Goal: Task Accomplishment & Management: Complete application form

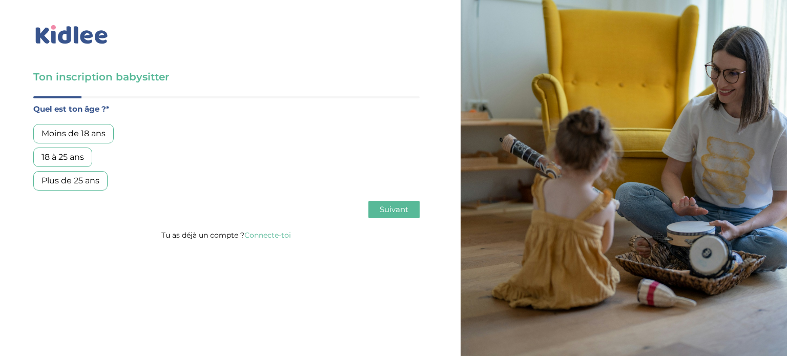
click at [76, 157] on div "18 à 25 ans" at bounding box center [62, 157] width 59 height 19
click at [397, 211] on span "Suivant" at bounding box center [394, 209] width 29 height 10
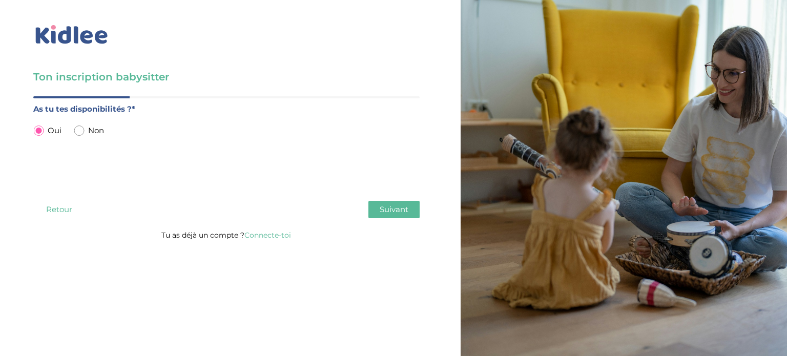
click at [393, 216] on button "Suivant" at bounding box center [393, 209] width 51 height 17
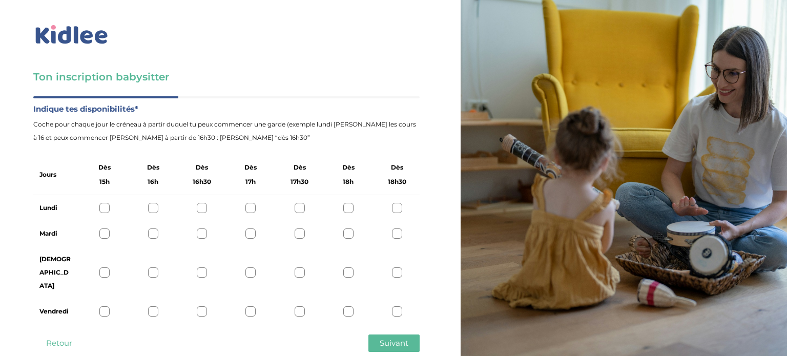
click at [351, 203] on div at bounding box center [348, 208] width 10 height 10
click at [347, 267] on div at bounding box center [348, 272] width 10 height 10
click at [345, 299] on div "Vendredi" at bounding box center [226, 312] width 386 height 26
click at [349, 306] on div at bounding box center [348, 311] width 10 height 10
click at [386, 338] on span "Suivant" at bounding box center [394, 343] width 29 height 10
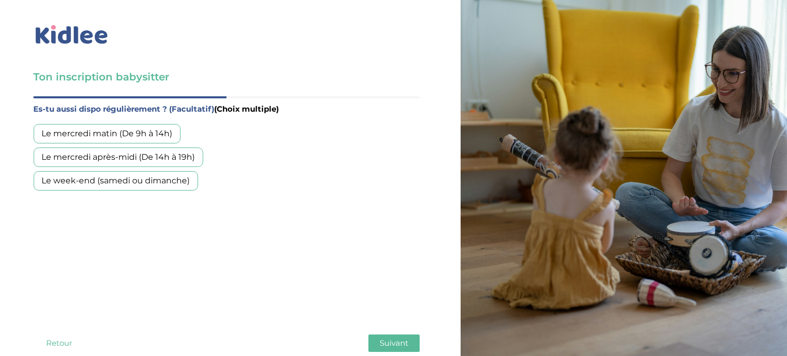
click at [174, 181] on div "Le week-end (samedi ou dimanche)" at bounding box center [115, 180] width 164 height 19
click at [417, 334] on button "Suivant" at bounding box center [393, 342] width 51 height 17
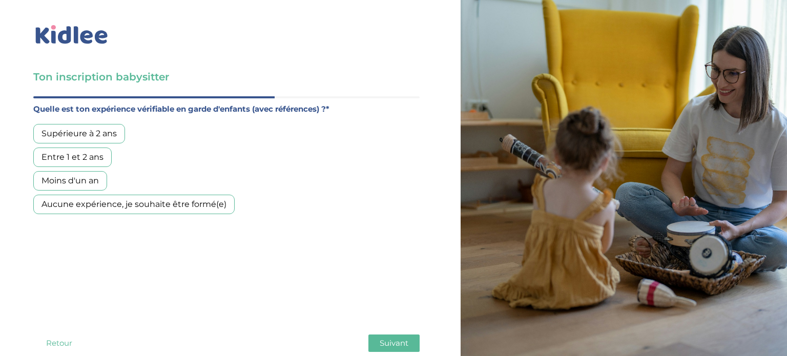
click at [165, 200] on div "Aucune expérience, je souhaite être formé(e)" at bounding box center [133, 204] width 201 height 19
click at [409, 334] on button "Suivant" at bounding box center [393, 342] width 51 height 17
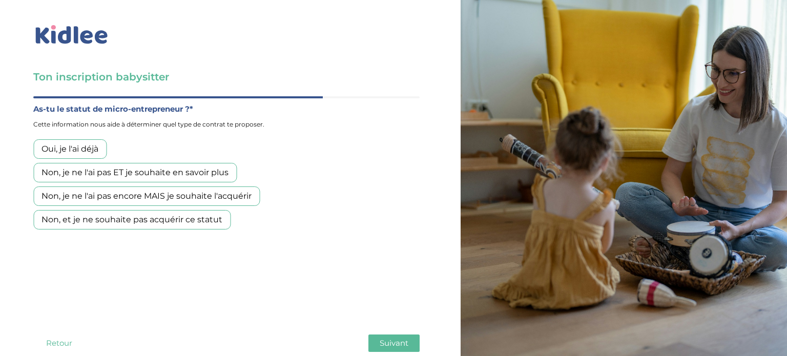
click at [206, 223] on div "Non, et je ne souhaite pas acquérir ce statut" at bounding box center [131, 219] width 197 height 19
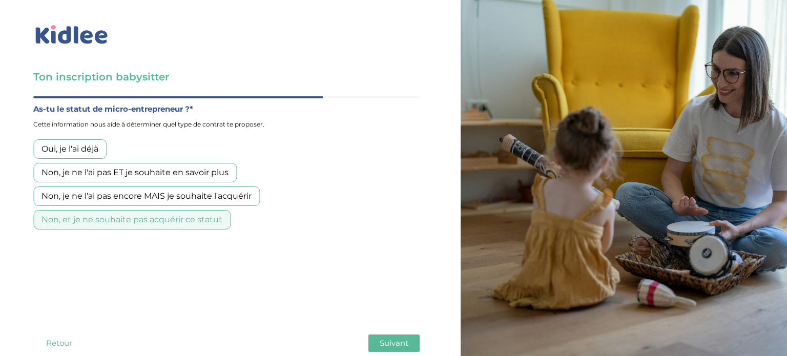
click at [387, 334] on button "Suivant" at bounding box center [393, 342] width 51 height 17
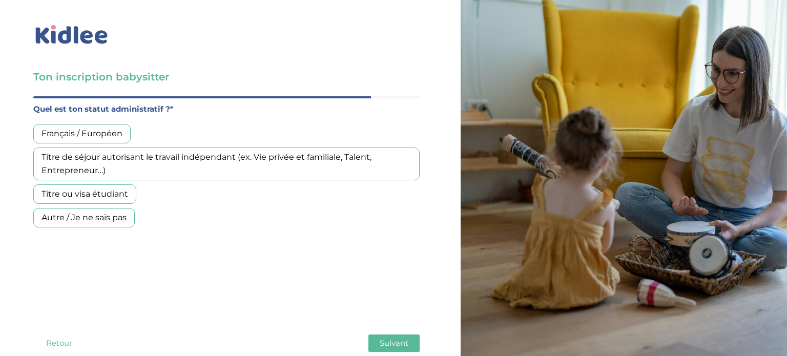
click at [111, 135] on div "Français / Européen" at bounding box center [81, 133] width 97 height 19
click at [393, 338] on span "Suivant" at bounding box center [394, 343] width 29 height 10
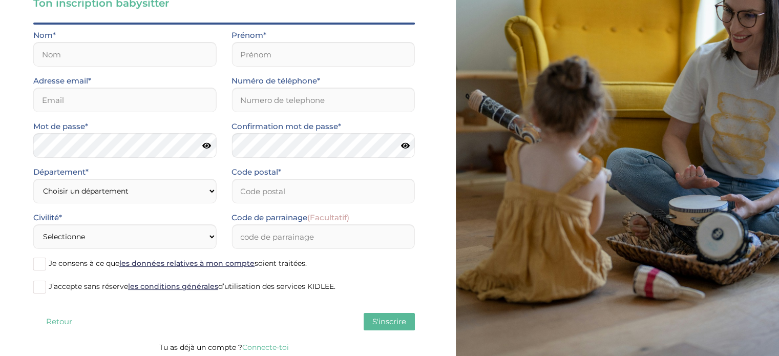
scroll to position [75, 0]
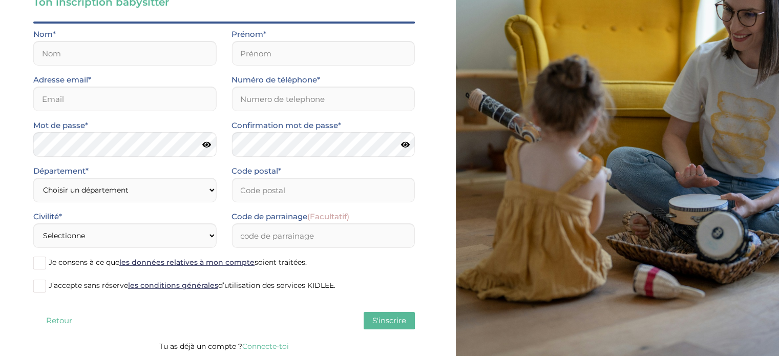
click at [175, 72] on div "Nom*" at bounding box center [125, 51] width 198 height 46
click at [173, 67] on div "Nom*" at bounding box center [125, 51] width 198 height 46
click at [179, 57] on input "text" at bounding box center [124, 53] width 183 height 25
type input "KEBIR"
click at [245, 56] on input "text" at bounding box center [322, 53] width 183 height 25
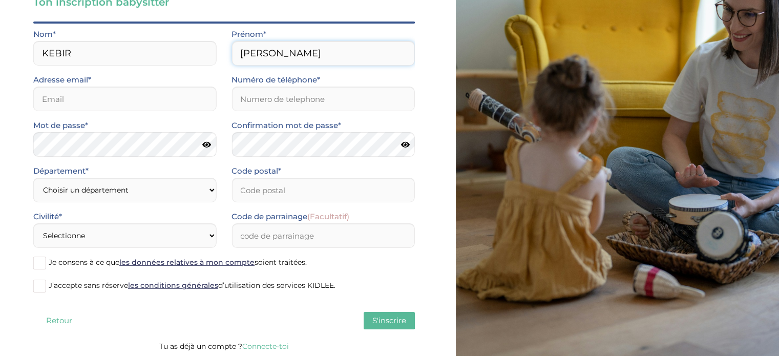
type input "Mohamed"
click at [131, 48] on input "KEBIR" at bounding box center [124, 53] width 183 height 25
type input "Kebir"
type input "r"
click at [133, 100] on input "tera" at bounding box center [124, 99] width 183 height 25
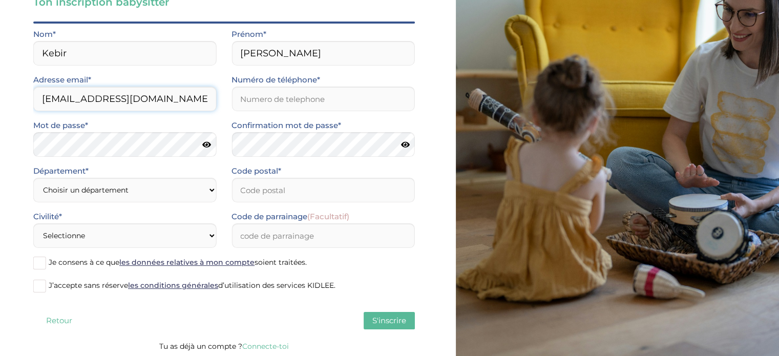
type input "terasieur10@gmail.com"
click at [271, 108] on input "Numéro de téléphone*" at bounding box center [322, 99] width 183 height 25
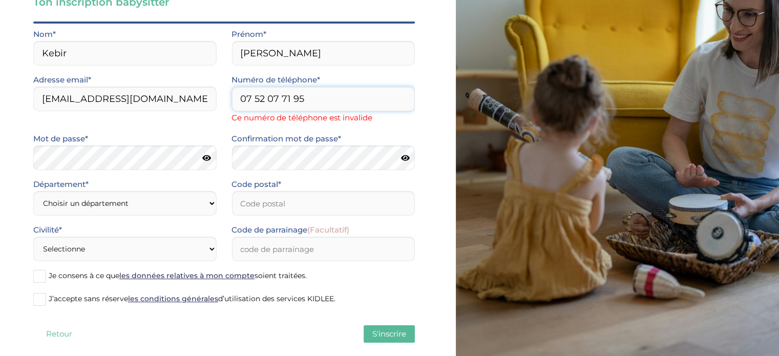
click at [319, 99] on input "07 52 07 71 95" at bounding box center [322, 99] width 183 height 25
type input "0"
click at [252, 98] on input "07 52 07 71 95" at bounding box center [322, 99] width 183 height 25
type input "+33 7 52 07 71 95"
click at [360, 113] on span "Ce numéro de téléphone est invalide" at bounding box center [322, 117] width 183 height 13
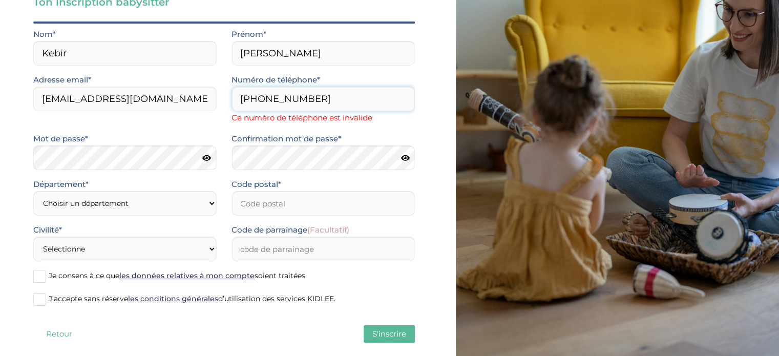
click at [360, 107] on input "+33 7 52 07 71 95" at bounding box center [322, 99] width 183 height 25
click at [208, 159] on icon at bounding box center [206, 158] width 9 height 8
click at [24, 164] on div "Ton inscription babysitter Merci de vérifier que tous les champs sont remplis a…" at bounding box center [224, 148] width 464 height 446
click at [2, 161] on div "Ton inscription babysitter Merci de vérifier que tous les champs sont remplis a…" at bounding box center [224, 148] width 464 height 446
click at [409, 157] on icon at bounding box center [405, 158] width 9 height 8
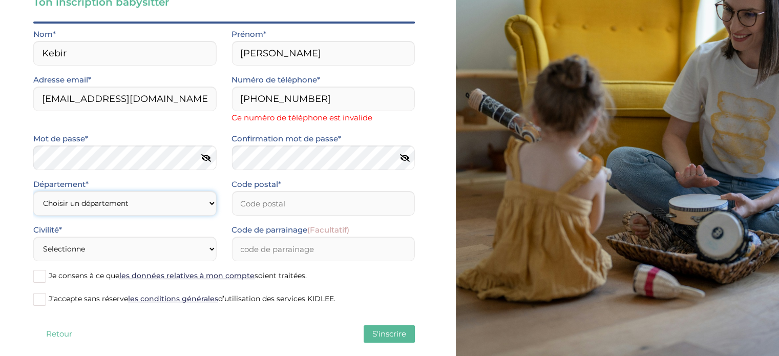
click at [158, 202] on select "Choisir un département Paris (75) Hauts-de-Seine (92) Yvelines (78) Val-de-Marn…" at bounding box center [124, 203] width 183 height 25
select select "92"
click at [33, 191] on select "Choisir un département Paris (75) Hauts-de-Seine (92) Yvelines (78) Val-de-Marn…" at bounding box center [124, 203] width 183 height 25
click at [260, 210] on input "Code postal*" at bounding box center [322, 203] width 183 height 25
type input "92800"
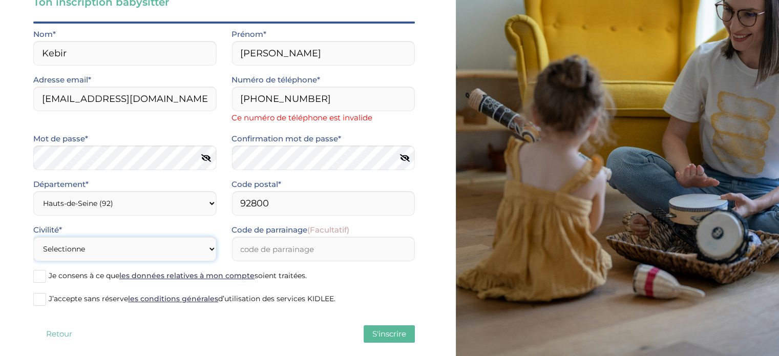
click at [157, 254] on select "Selectionne Mr Mme" at bounding box center [124, 249] width 183 height 25
select select "0"
click at [33, 237] on select "Selectionne Mr Mme" at bounding box center [124, 249] width 183 height 25
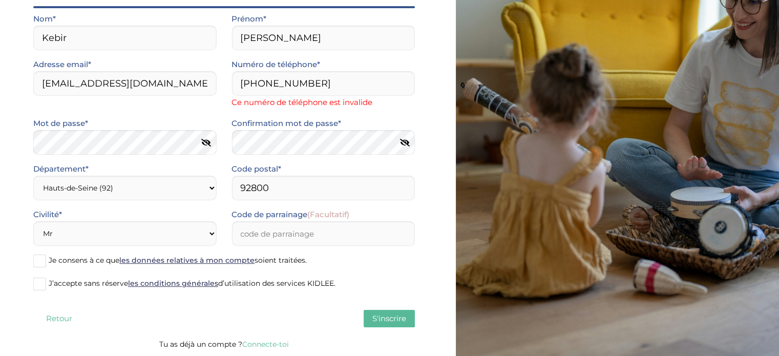
click at [42, 264] on span at bounding box center [39, 261] width 13 height 13
click at [0, 0] on input "Je consens à ce que les données relatives à mon compte soient traitées." at bounding box center [0, 0] width 0 height 0
click at [37, 281] on span at bounding box center [39, 284] width 13 height 13
click at [0, 0] on input "J’accepte sans réserve les conditions générales d’utilisation des services KIDL…" at bounding box center [0, 0] width 0 height 0
click at [401, 325] on button "S'inscrire" at bounding box center [389, 318] width 51 height 17
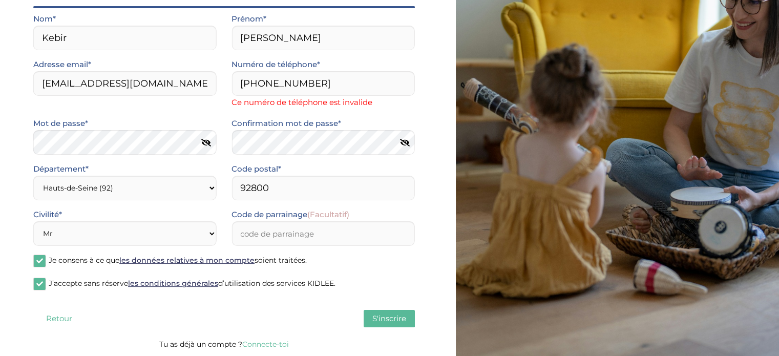
click at [403, 319] on span "S'inscrire" at bounding box center [389, 318] width 34 height 10
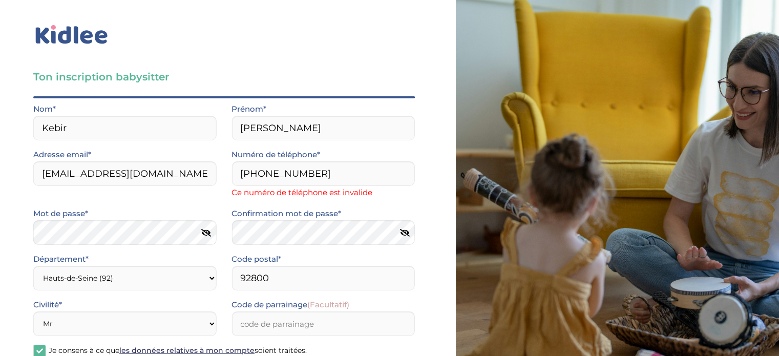
scroll to position [0, 0]
click at [337, 177] on input "+33 7 52 07 71 95" at bounding box center [322, 173] width 183 height 25
type input "+"
click at [383, 208] on div "Confirmation mot de passe*" at bounding box center [322, 226] width 183 height 38
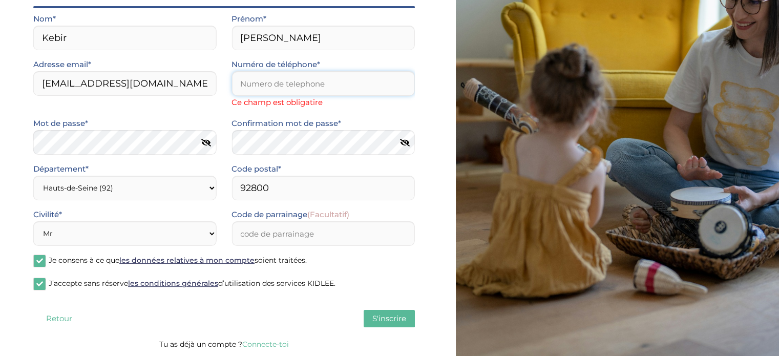
click at [313, 88] on input "Numéro de téléphone*" at bounding box center [322, 83] width 183 height 25
type input "0752077195"
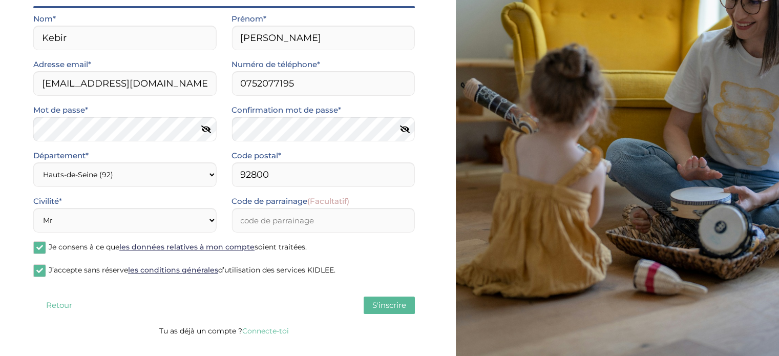
click at [394, 308] on span "S'inscrire" at bounding box center [389, 305] width 34 height 10
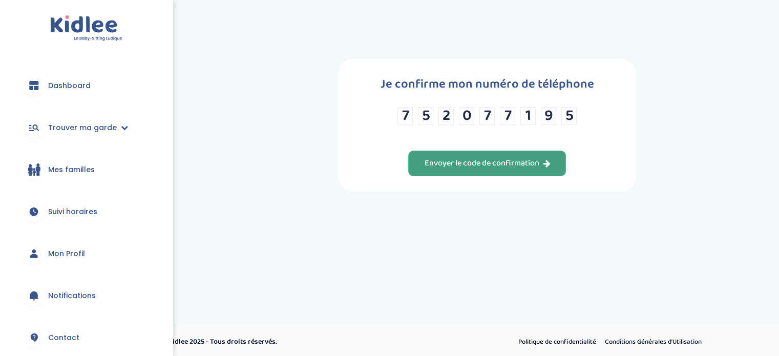
click at [453, 170] on button "Envoyer le code de confirmation" at bounding box center [487, 164] width 158 height 26
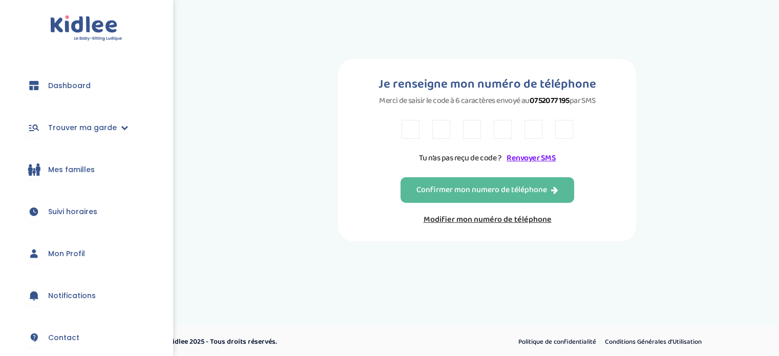
click at [613, 228] on div "Je renseigne mon numéro de téléphone Merci de saisir le code à 6 caractères env…" at bounding box center [487, 150] width 298 height 182
click at [411, 125] on input "text" at bounding box center [411, 129] width 18 height 19
type input "3"
type input "6"
type input "N"
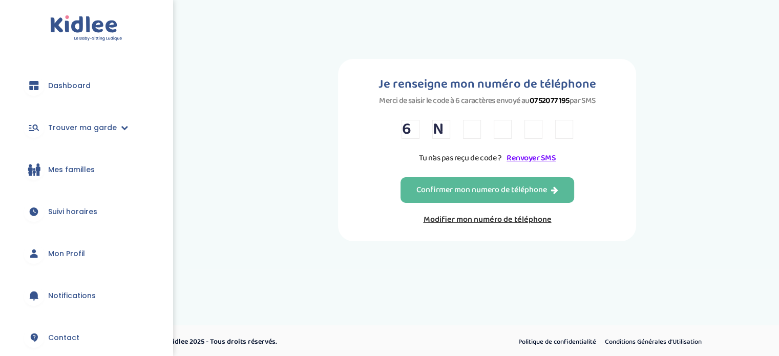
type input "2"
type input "P"
type input "9"
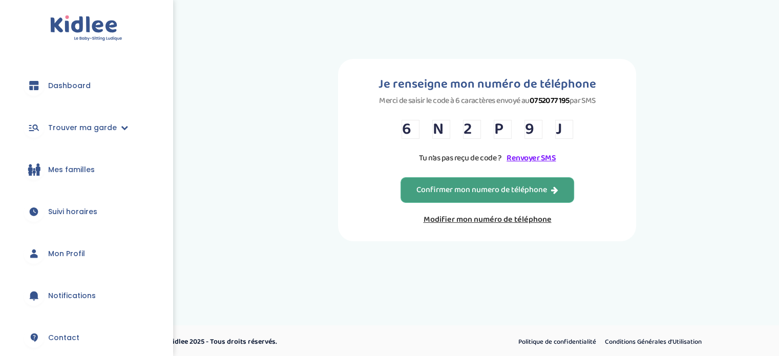
type input "J"
click at [545, 185] on div "Confirmer mon numero de téléphone" at bounding box center [487, 190] width 142 height 12
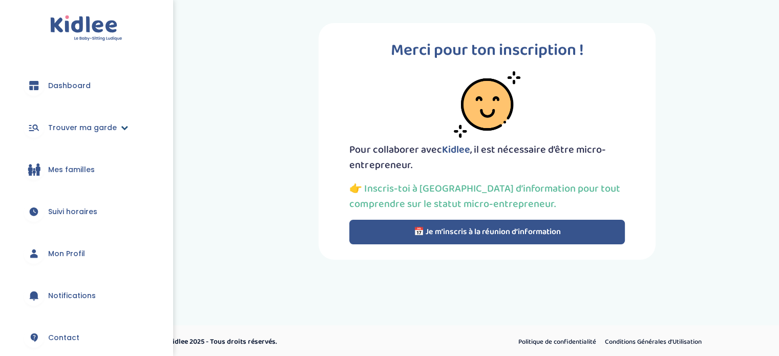
click at [86, 127] on span "Trouver ma garde" at bounding box center [82, 127] width 69 height 11
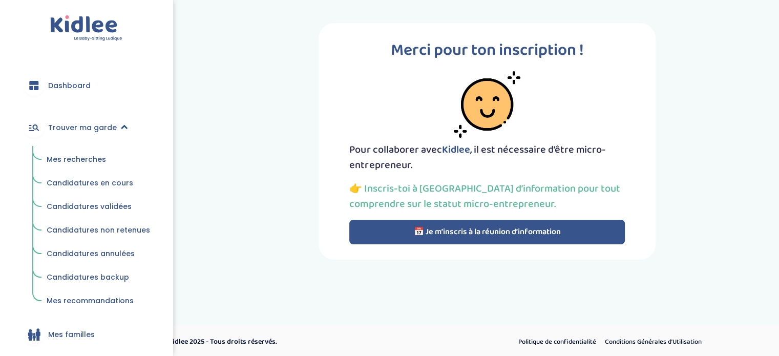
click at [121, 125] on icon at bounding box center [124, 127] width 7 height 7
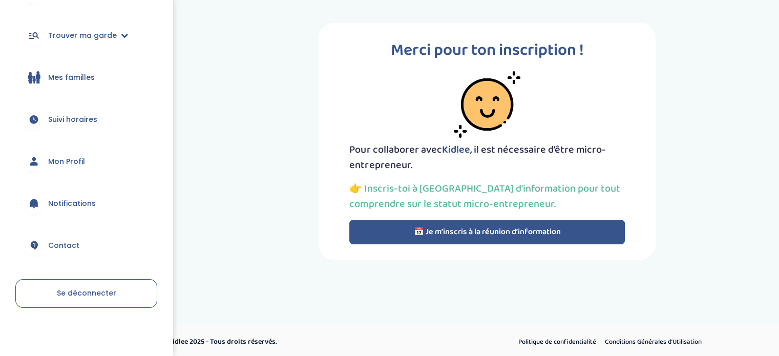
scroll to position [95, 0]
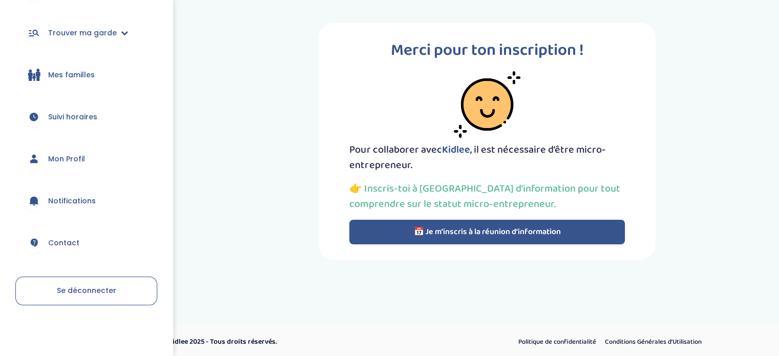
click at [84, 77] on span "Mes familles" at bounding box center [71, 75] width 47 height 11
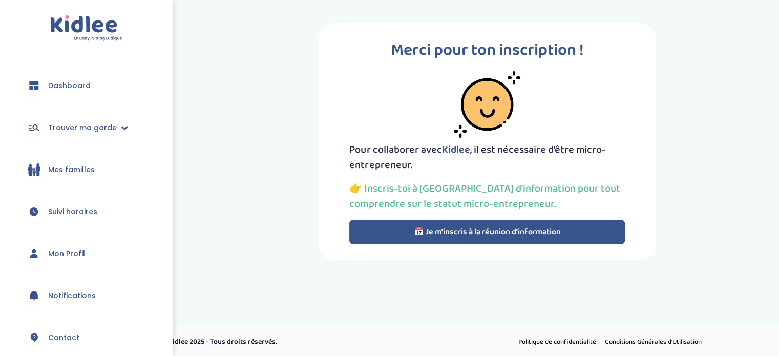
click at [84, 179] on link "Mes familles" at bounding box center [86, 169] width 142 height 37
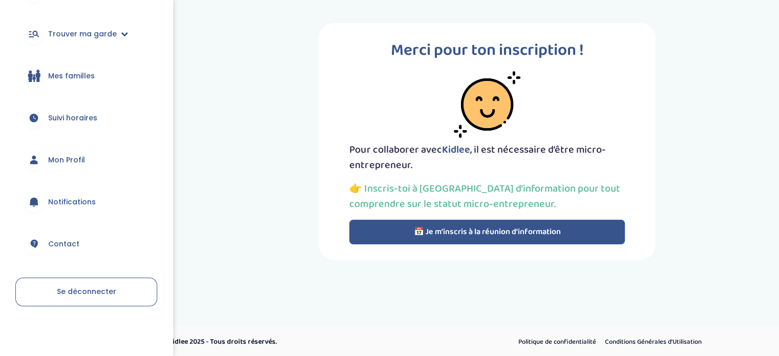
scroll to position [94, 0]
click at [86, 167] on link "Mon Profil" at bounding box center [86, 159] width 142 height 37
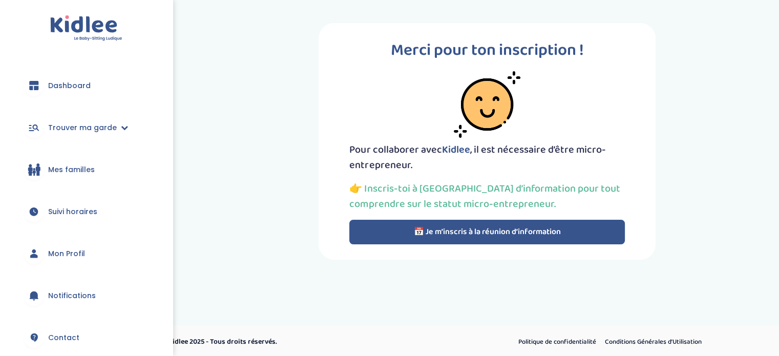
click at [459, 233] on button "📅 Je m’inscris à la réunion d’information" at bounding box center [487, 232] width 276 height 25
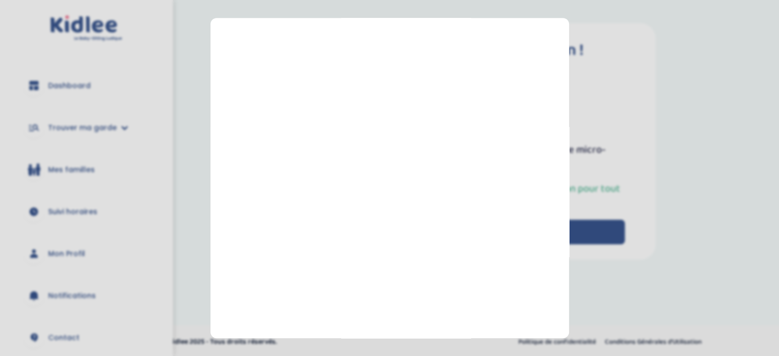
scroll to position [200, 0]
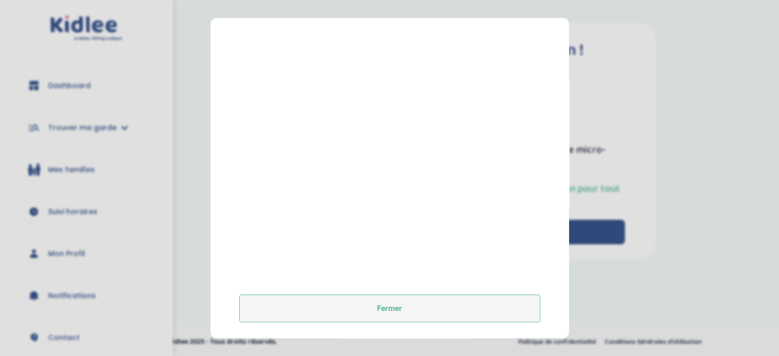
click at [467, 311] on button "Fermer" at bounding box center [389, 308] width 301 height 28
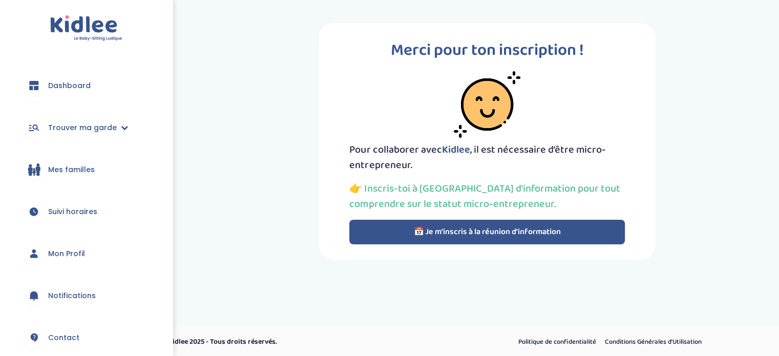
click at [42, 252] on div at bounding box center [34, 253] width 20 height 20
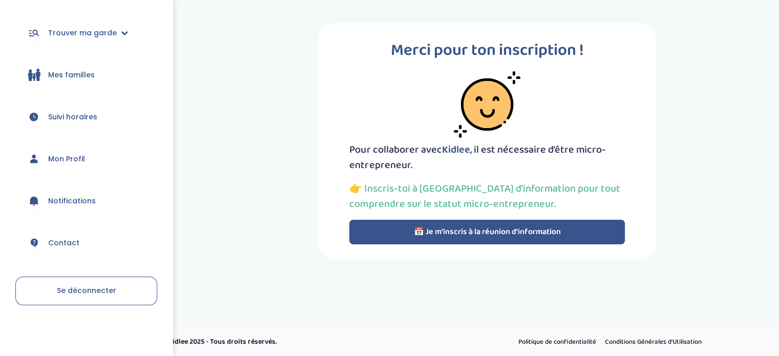
click at [110, 288] on span "Se déconnecter" at bounding box center [86, 290] width 59 height 10
